Goal: Find specific page/section

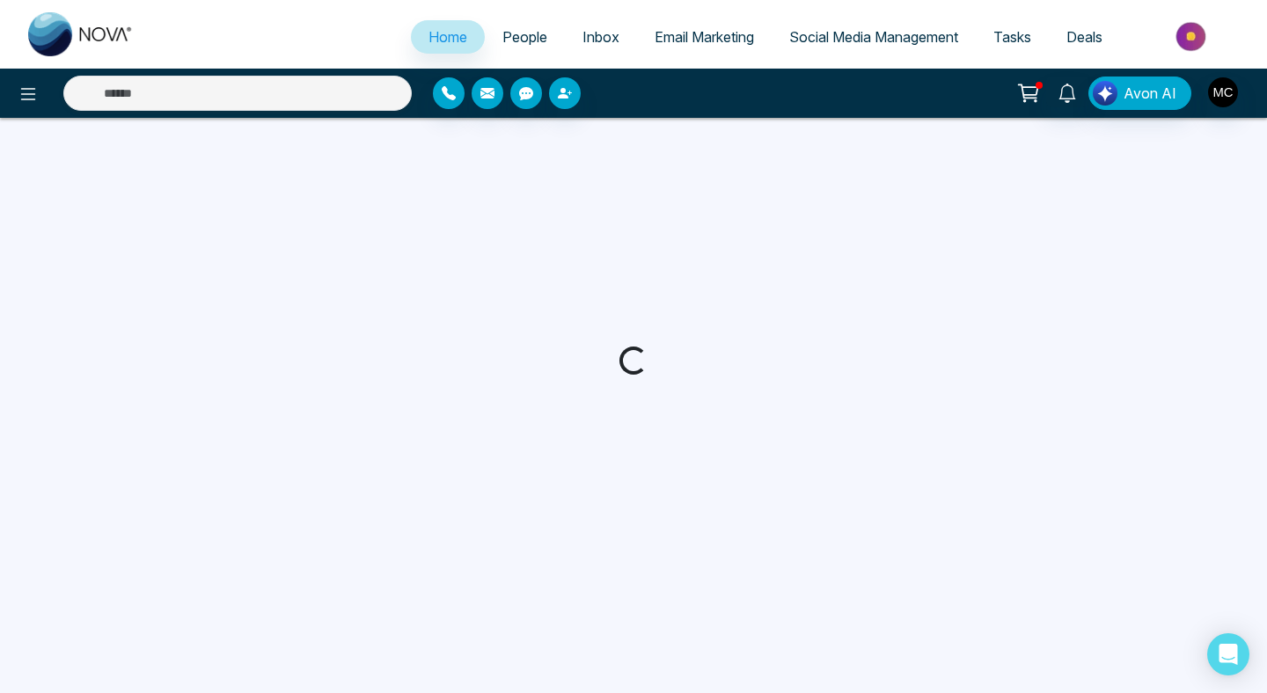
select select "*"
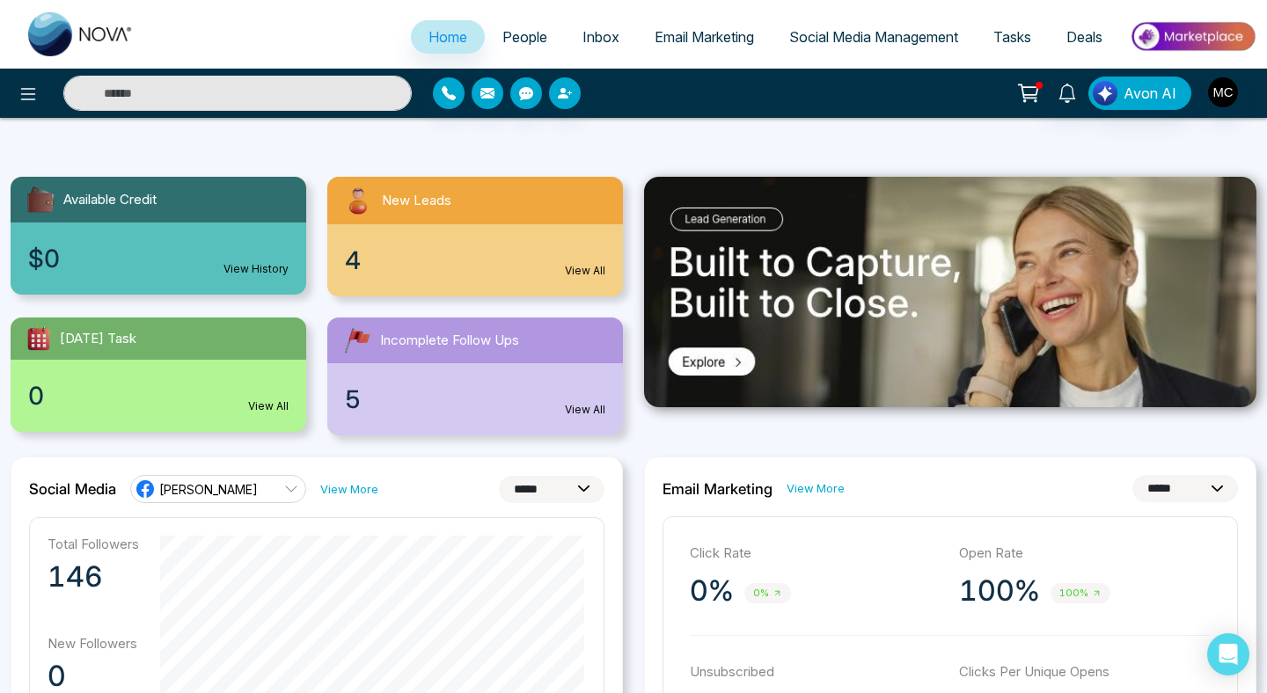
scroll to position [110, 0]
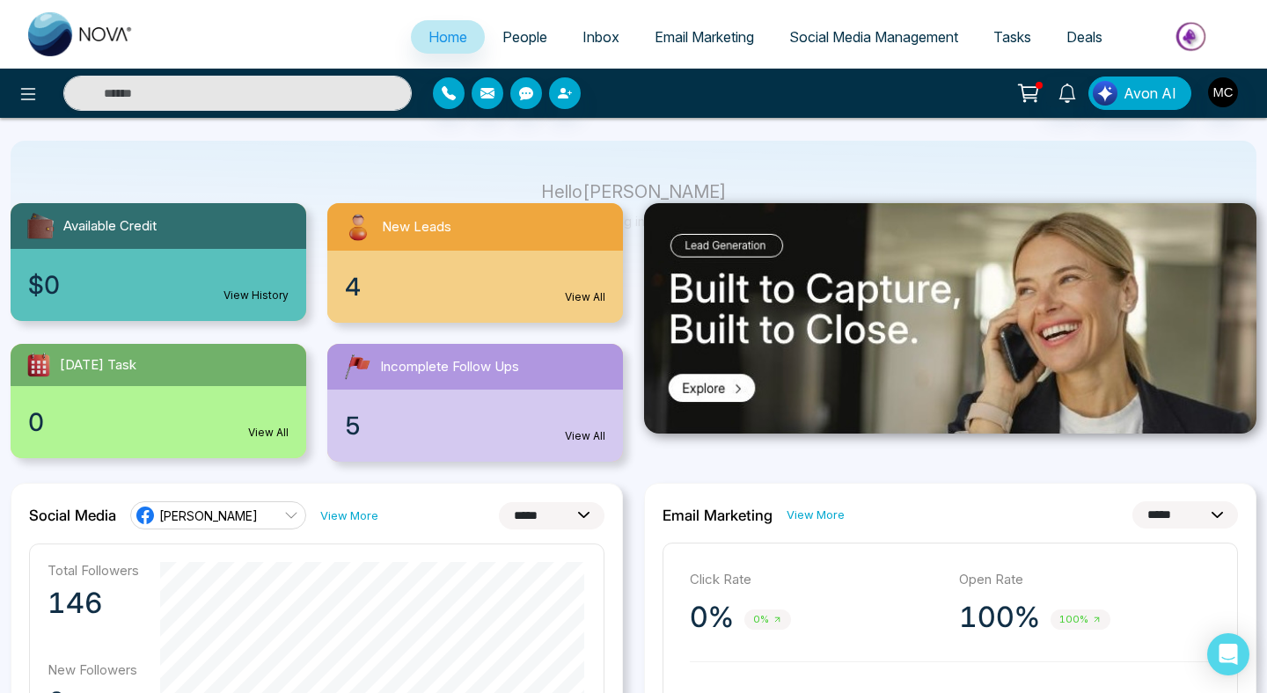
click at [393, 321] on div "4 View All" at bounding box center [475, 287] width 296 height 72
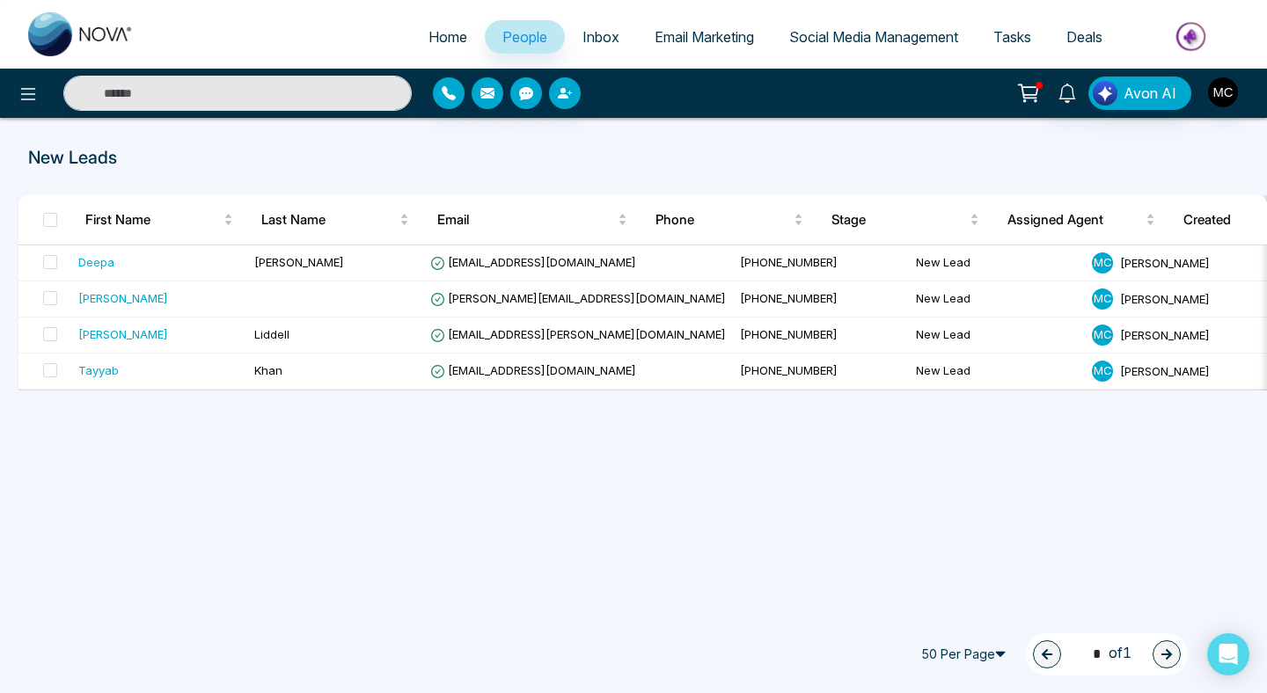
click at [951, 669] on div "50 Per Page 1 * of 1" at bounding box center [1050, 654] width 275 height 42
click at [589, 35] on span "Inbox" at bounding box center [600, 37] width 37 height 18
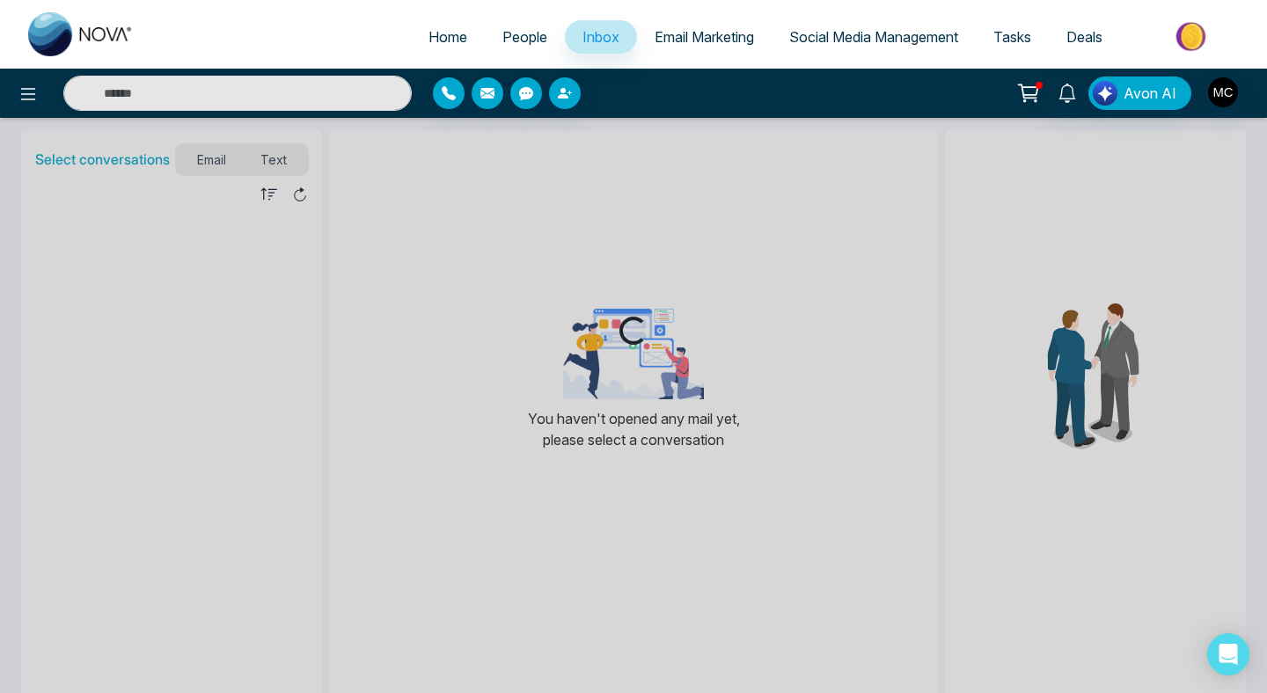
click at [507, 43] on span "People" at bounding box center [524, 37] width 45 height 18
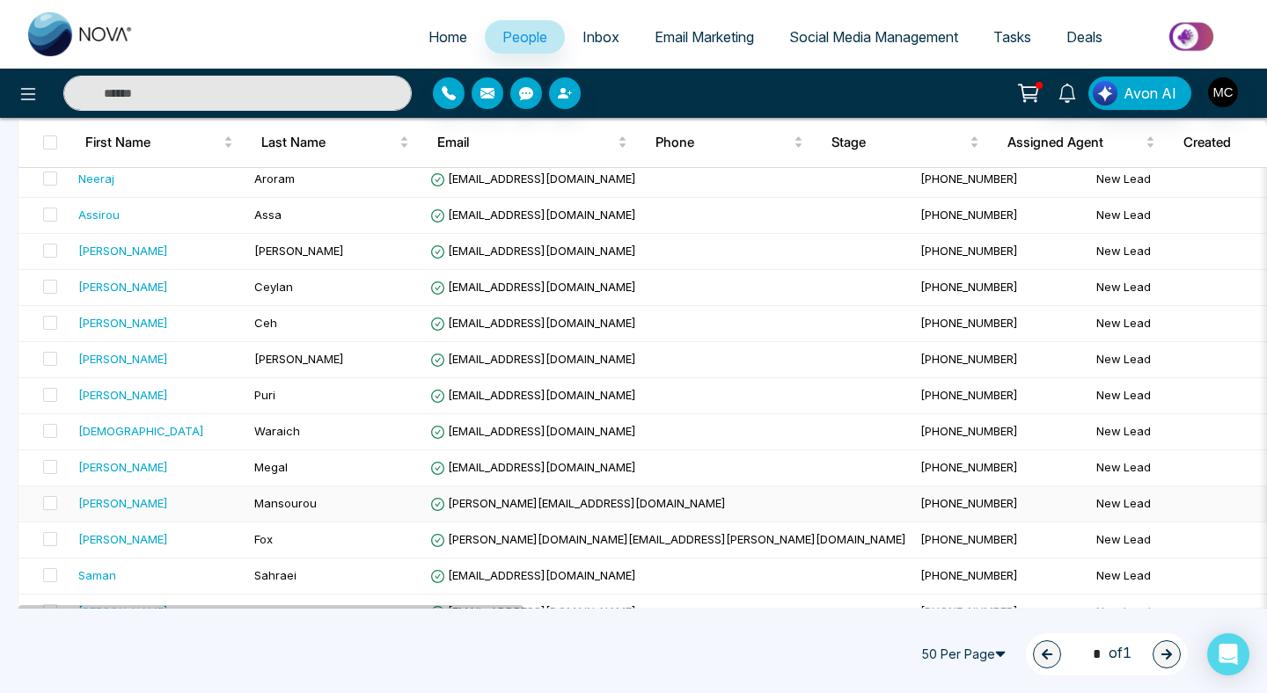
scroll to position [428, 0]
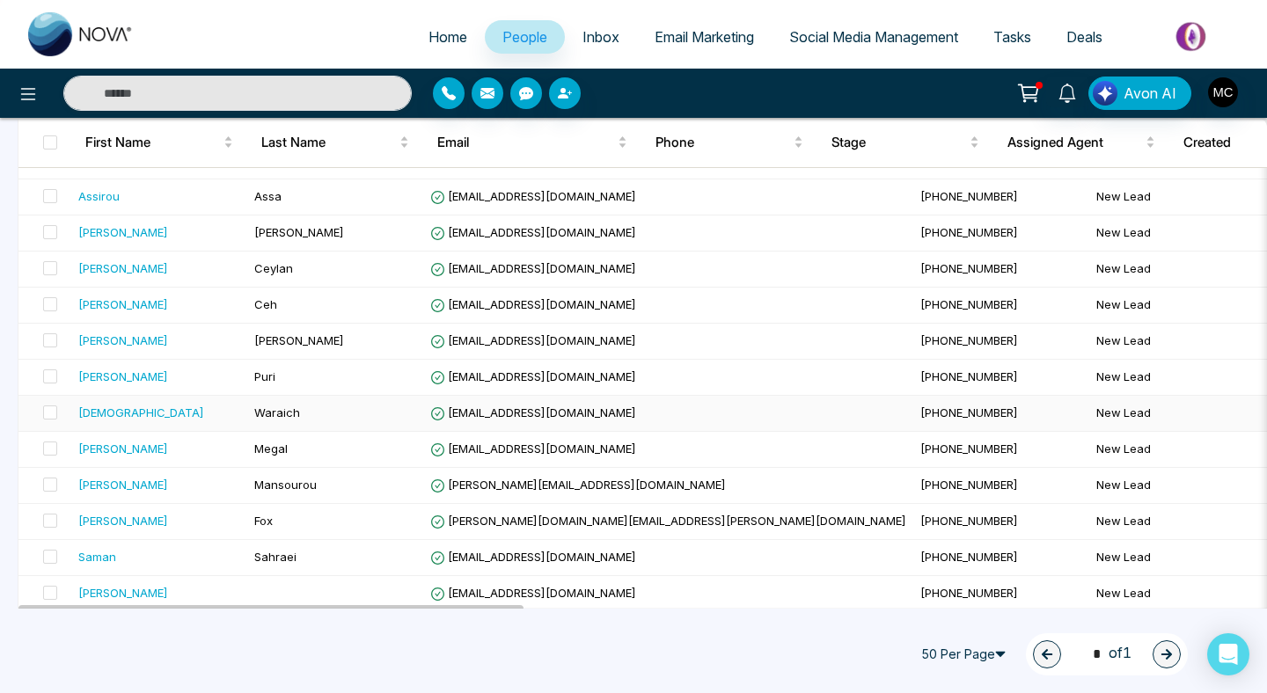
click at [116, 419] on div "[DEMOGRAPHIC_DATA]" at bounding box center [159, 413] width 162 height 18
